Goal: Information Seeking & Learning: Learn about a topic

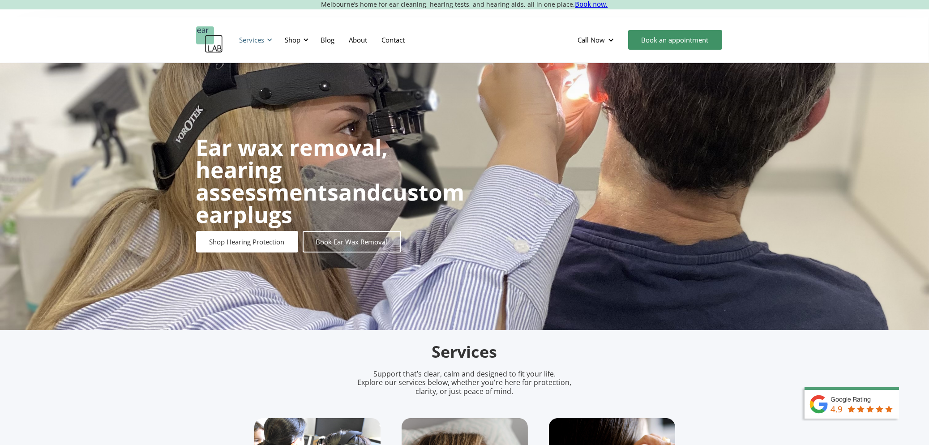
click at [261, 41] on div "Services" at bounding box center [252, 39] width 25 height 9
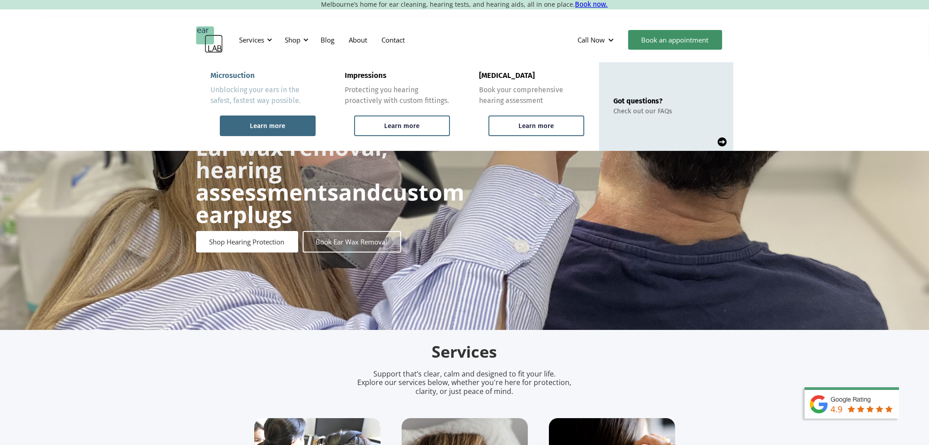
click at [263, 123] on div "Learn more" at bounding box center [267, 126] width 35 height 8
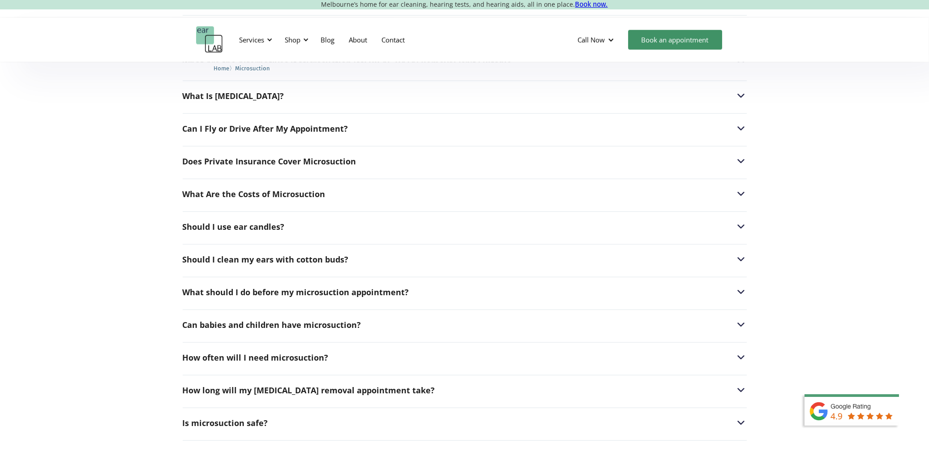
scroll to position [2337, 0]
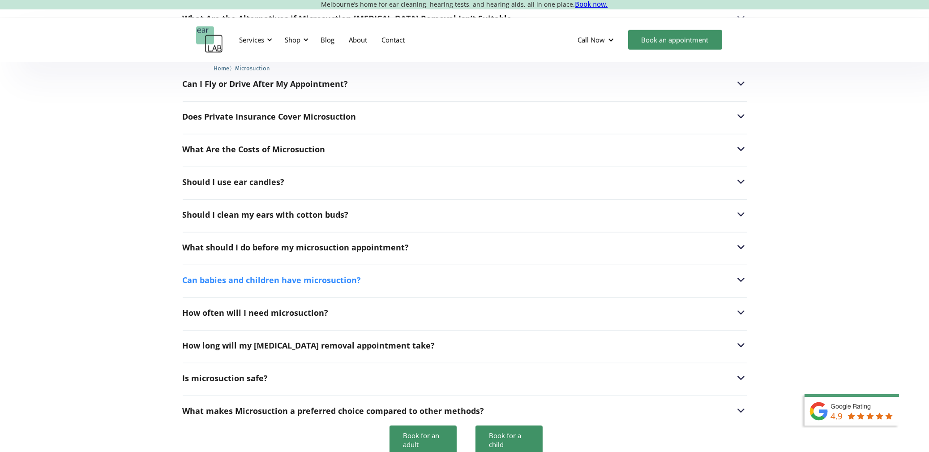
click at [323, 275] on div "Can babies and children have microsuction?" at bounding box center [272, 279] width 179 height 9
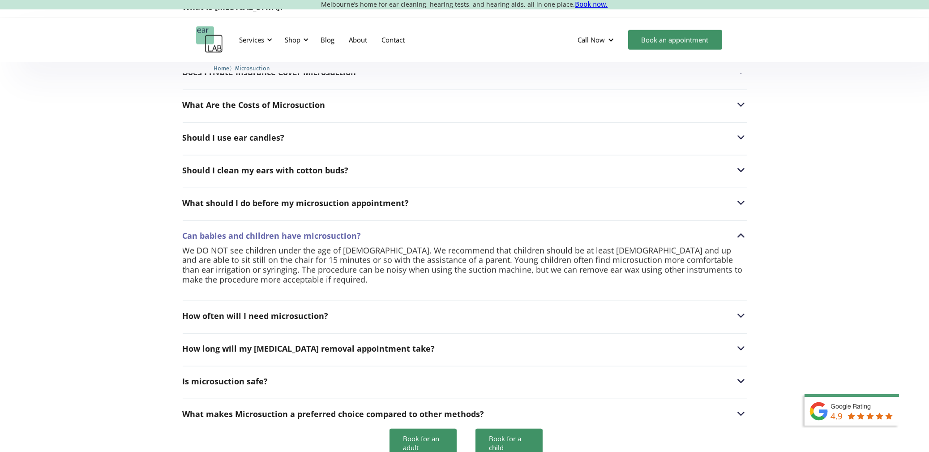
scroll to position [2426, 0]
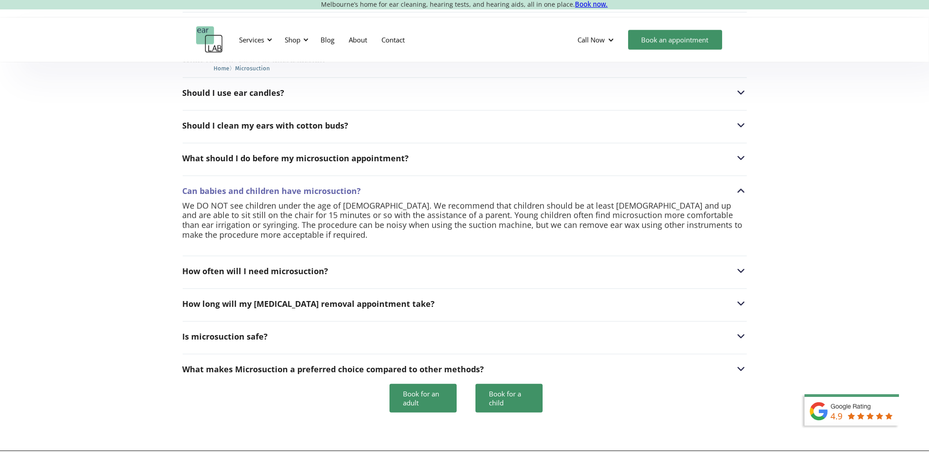
click at [260, 256] on div "How often will I need microsuction? Everyone produces ear wax at a different ra…" at bounding box center [465, 269] width 564 height 26
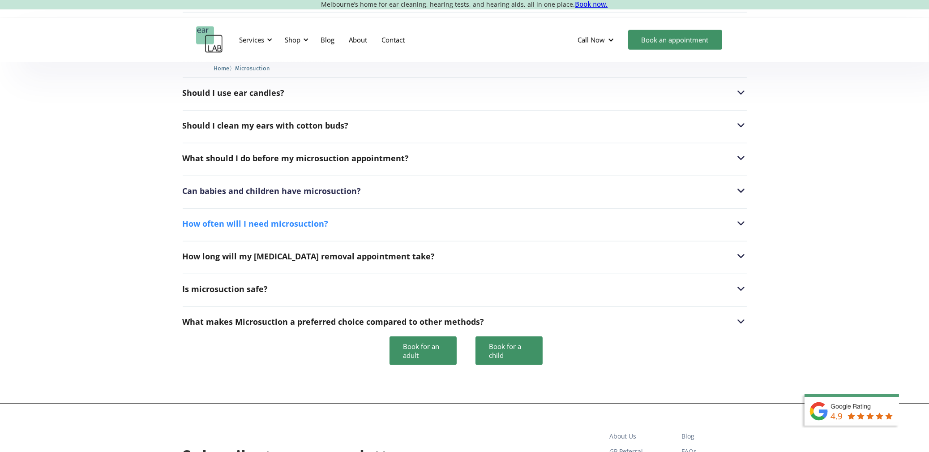
click at [285, 219] on div "How often will I need microsuction?" at bounding box center [256, 223] width 146 height 9
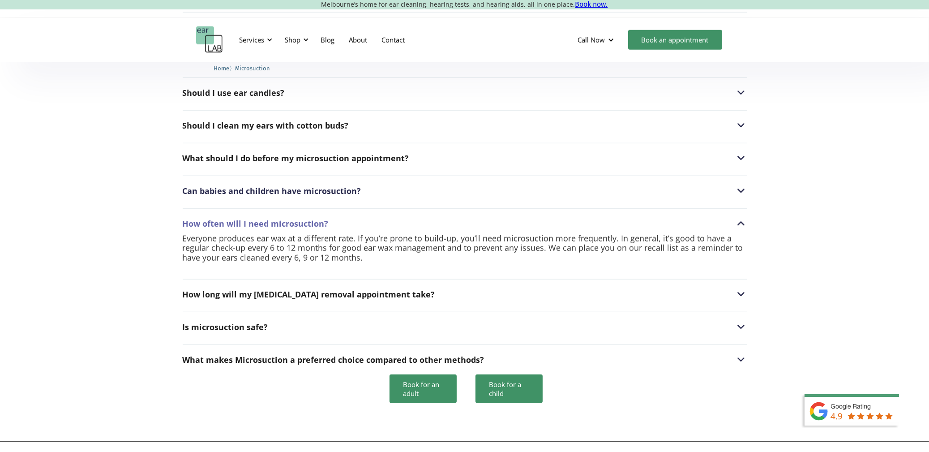
click at [813, 286] on div "FAQs Can I go swimming after a microsuction treatment? After a microsuction pro…" at bounding box center [464, 108] width 929 height 665
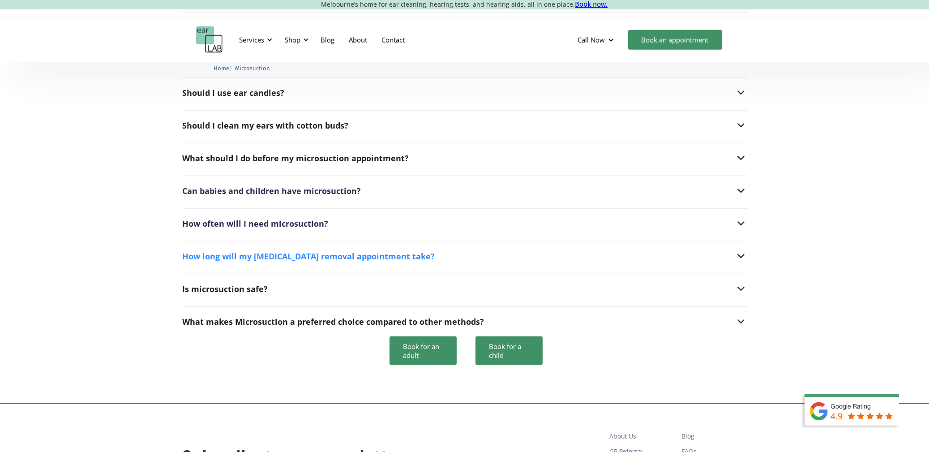
click at [644, 250] on div "How long will my [MEDICAL_DATA] removal appointment take?" at bounding box center [465, 256] width 564 height 12
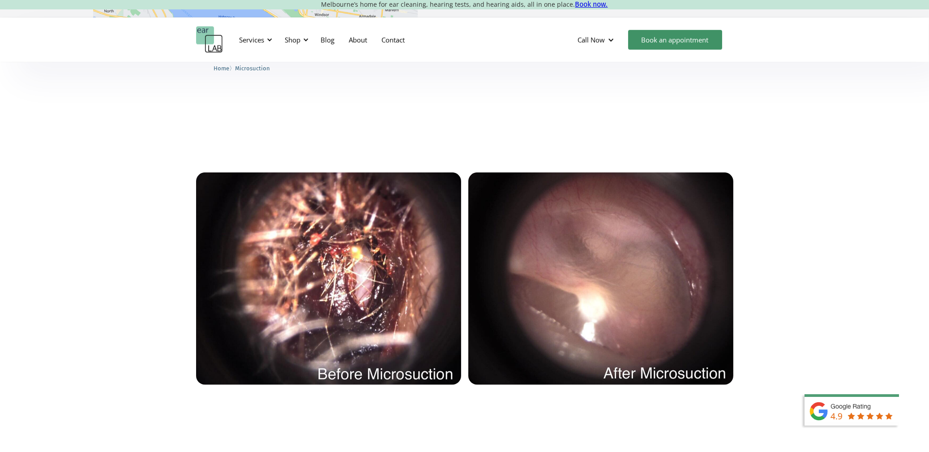
scroll to position [1733, 0]
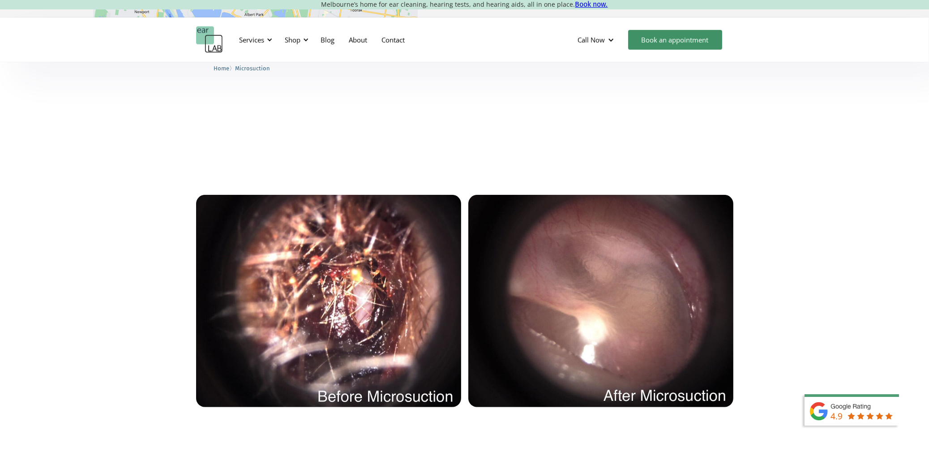
drag, startPoint x: 862, startPoint y: 164, endPoint x: 862, endPoint y: 86, distance: 78.8
click at [862, 103] on div at bounding box center [464, 112] width 929 height 18
